Goal: Information Seeking & Learning: Check status

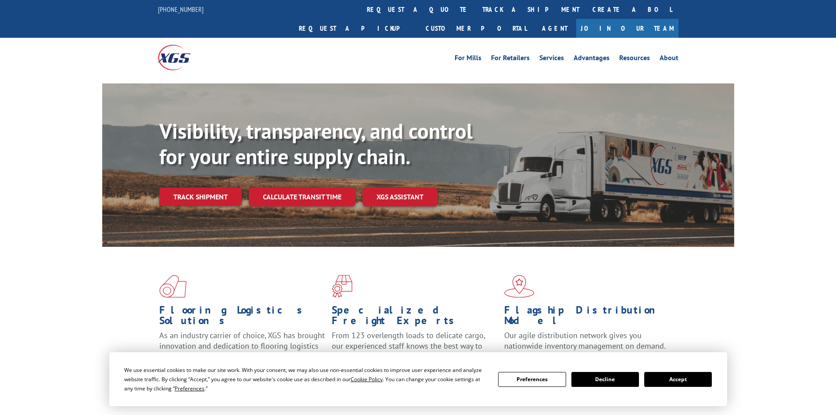
click at [685, 379] on button "Accept" at bounding box center [678, 379] width 68 height 15
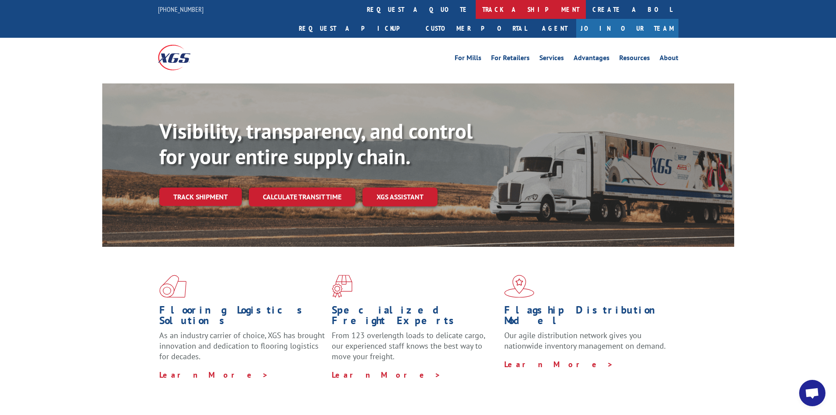
click at [476, 6] on link "track a shipment" at bounding box center [531, 9] width 110 height 19
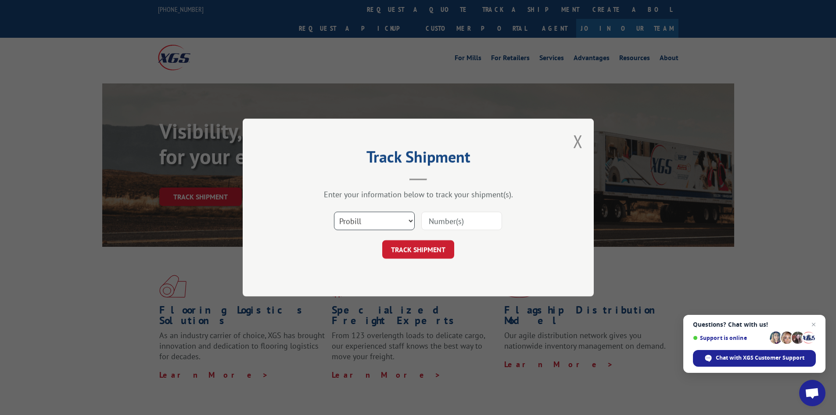
click at [373, 219] on select "Select category... Probill BOL PO" at bounding box center [374, 220] width 81 height 18
select select "bol"
click at [334, 211] on select "Select category... Probill BOL PO" at bounding box center [374, 220] width 81 height 18
click at [448, 222] on input at bounding box center [461, 220] width 81 height 18
paste input "6012252"
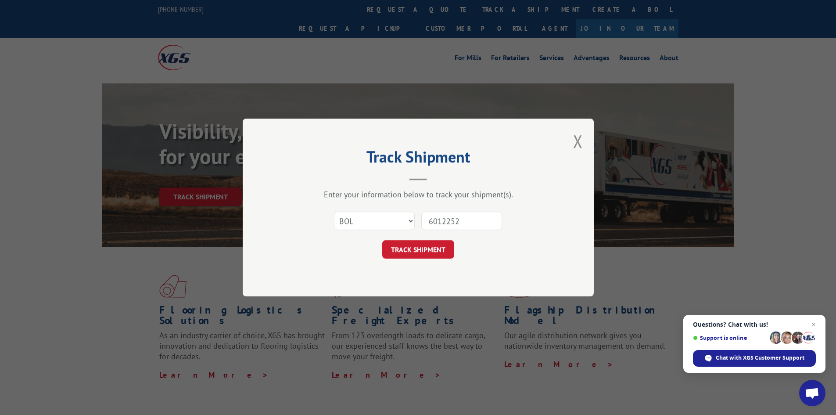
type input "6012252"
click at [439, 262] on div "Track Shipment Enter your information below to track your shipment(s). Select c…" at bounding box center [418, 207] width 351 height 178
click at [439, 252] on button "TRACK SHIPMENT" at bounding box center [418, 249] width 72 height 18
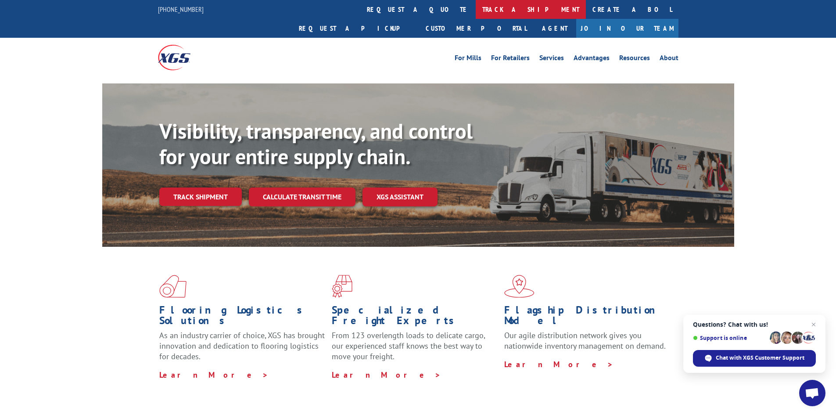
click at [476, 6] on link "track a shipment" at bounding box center [531, 9] width 110 height 19
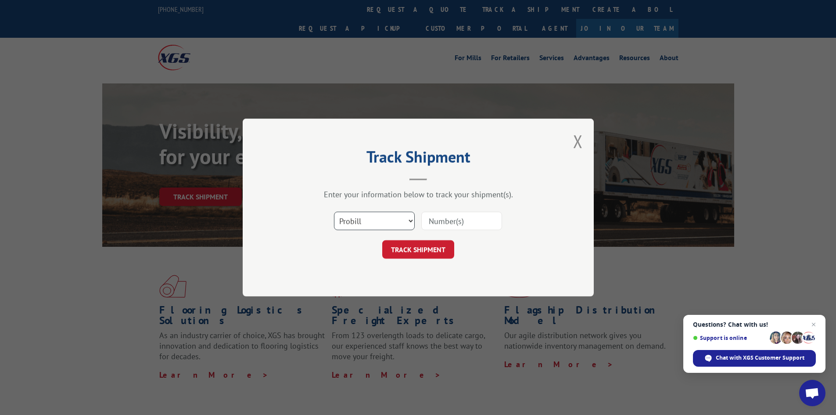
click at [369, 226] on select "Select category... Probill BOL PO" at bounding box center [374, 220] width 81 height 18
select select "bol"
click at [334, 211] on select "Select category... Probill BOL PO" at bounding box center [374, 220] width 81 height 18
click at [436, 224] on input at bounding box center [461, 220] width 81 height 18
paste input "5193971"
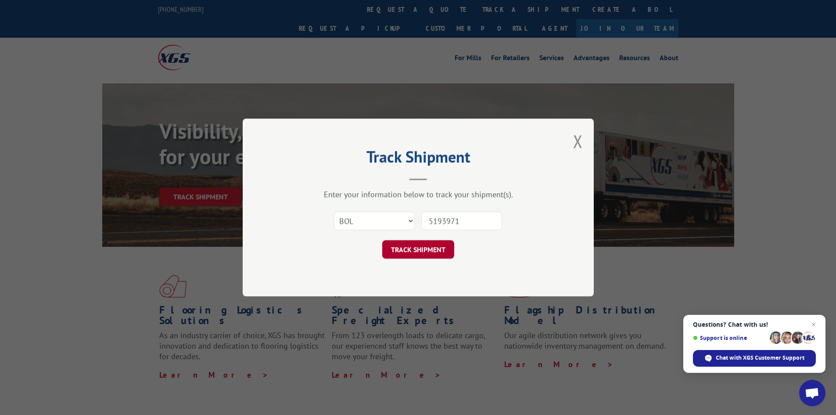
type input "5193971"
click at [426, 246] on button "TRACK SHIPMENT" at bounding box center [418, 249] width 72 height 18
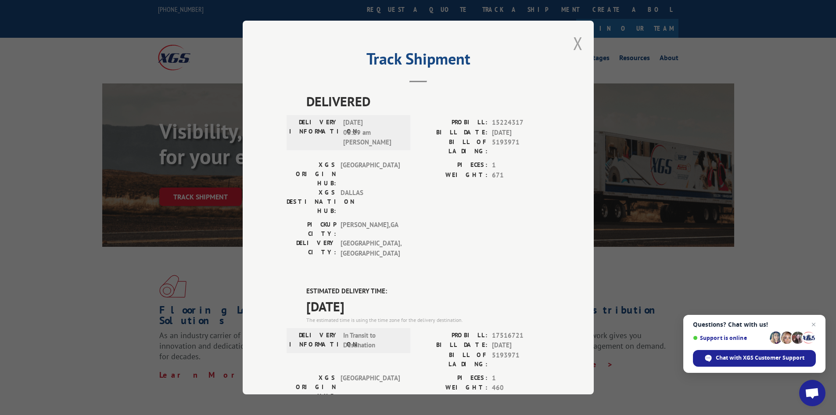
click at [573, 40] on button "Close modal" at bounding box center [578, 43] width 10 height 23
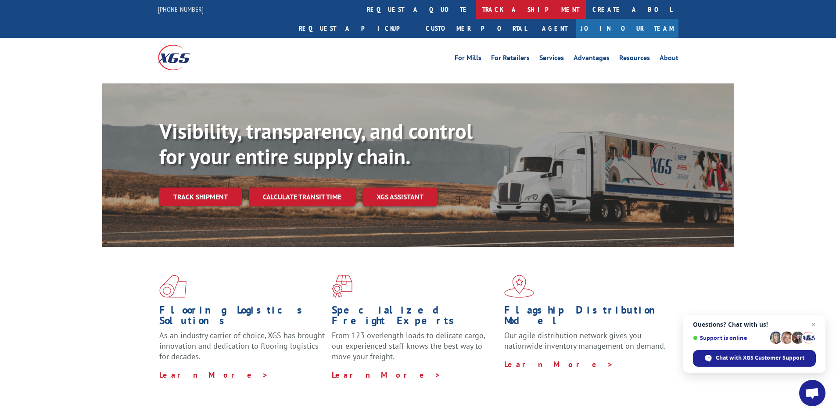
click at [476, 1] on link "track a shipment" at bounding box center [531, 9] width 110 height 19
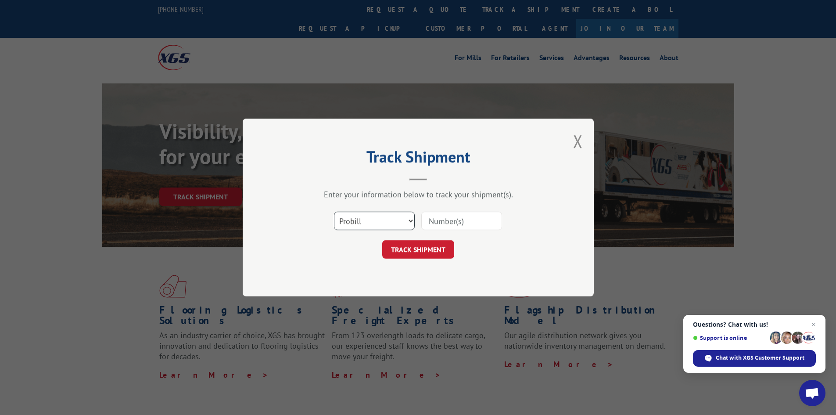
click at [356, 224] on select "Select category... Probill BOL PO" at bounding box center [374, 220] width 81 height 18
select select "bol"
click at [334, 211] on select "Select category... Probill BOL PO" at bounding box center [374, 220] width 81 height 18
click at [440, 223] on input at bounding box center [461, 220] width 81 height 18
paste input "6017434"
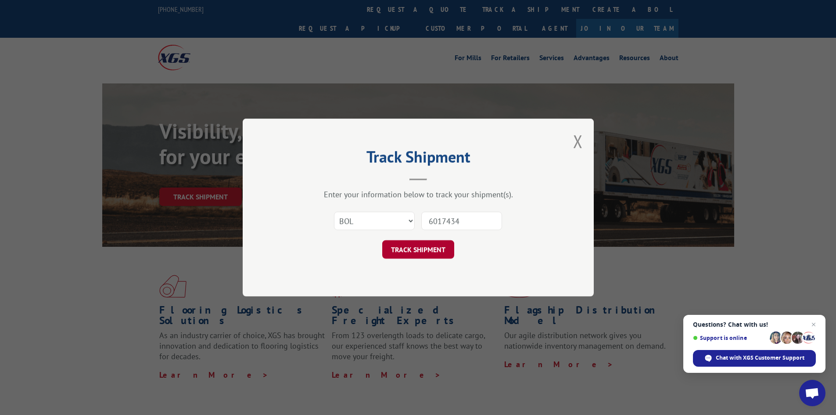
type input "6017434"
click at [438, 252] on button "TRACK SHIPMENT" at bounding box center [418, 249] width 72 height 18
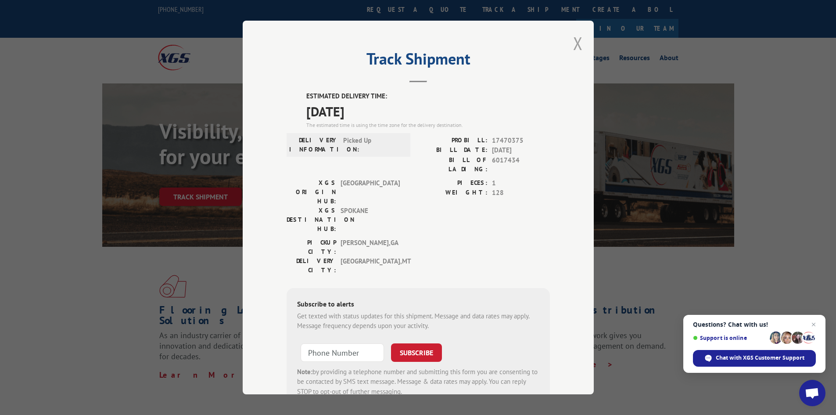
click at [575, 42] on button "Close modal" at bounding box center [578, 43] width 10 height 23
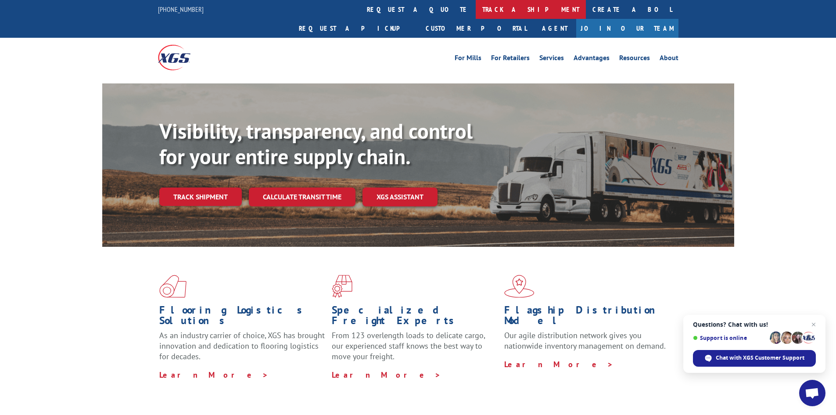
click at [476, 12] on link "track a shipment" at bounding box center [531, 9] width 110 height 19
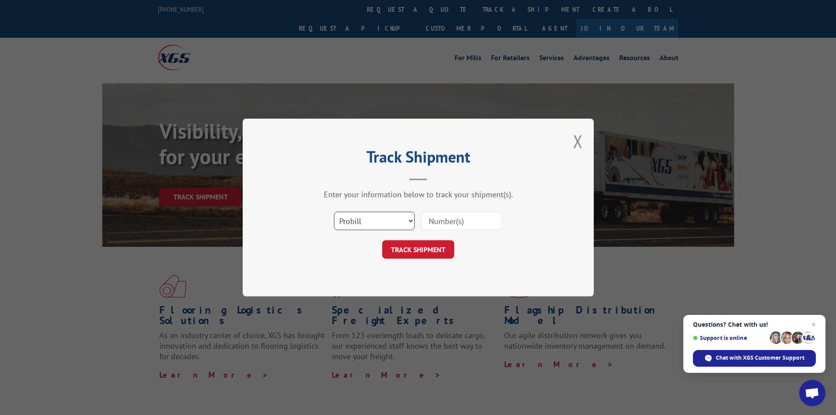
drag, startPoint x: 357, startPoint y: 223, endPoint x: 355, endPoint y: 229, distance: 6.0
click at [357, 224] on select "Select category... Probill BOL PO" at bounding box center [374, 220] width 81 height 18
select select "bol"
click at [334, 211] on select "Select category... Probill BOL PO" at bounding box center [374, 220] width 81 height 18
click at [437, 223] on input at bounding box center [461, 220] width 81 height 18
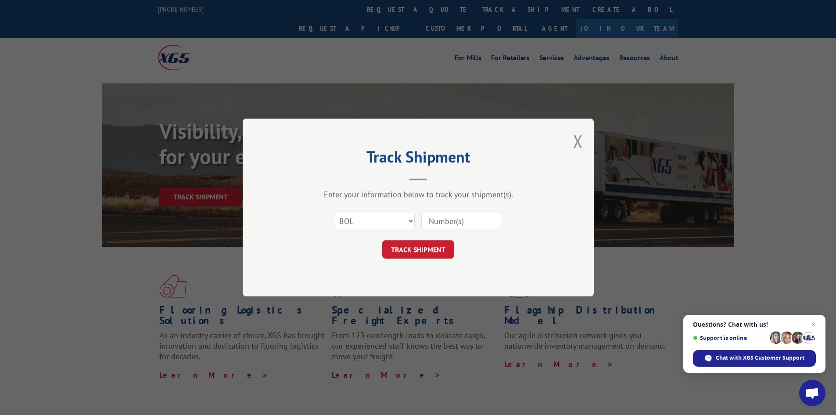
paste input "5193971"
type input "5193971"
click at [441, 256] on button "TRACK SHIPMENT" at bounding box center [418, 249] width 72 height 18
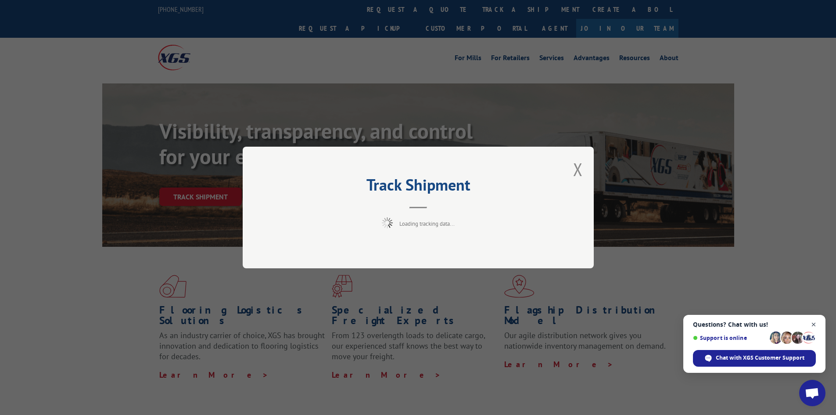
click at [813, 322] on span "Open chat" at bounding box center [813, 324] width 11 height 11
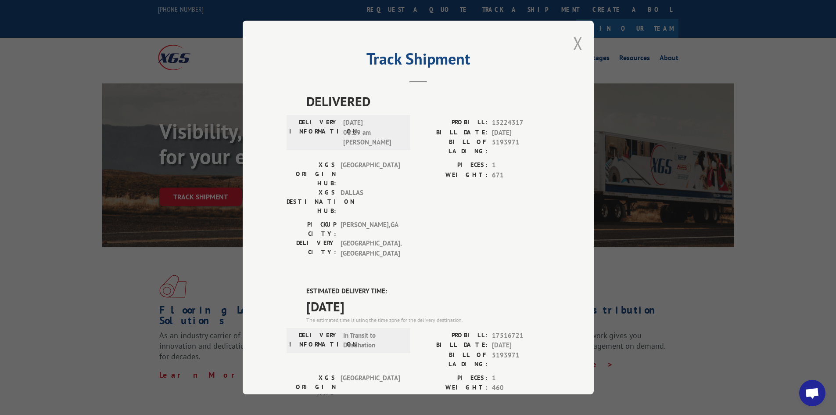
click at [573, 46] on button "Close modal" at bounding box center [578, 43] width 10 height 23
